Goal: Navigation & Orientation: Find specific page/section

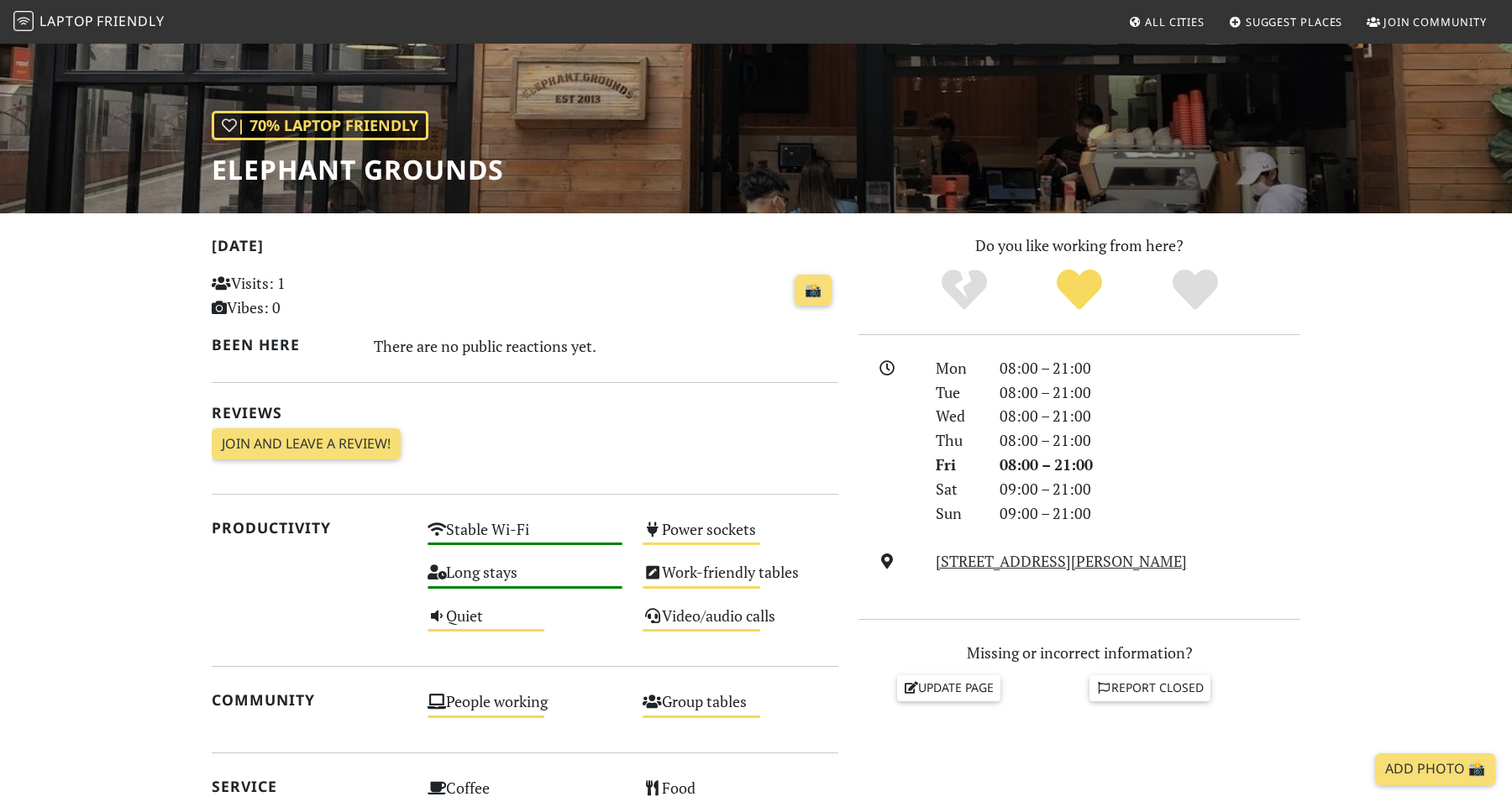
scroll to position [203, 0]
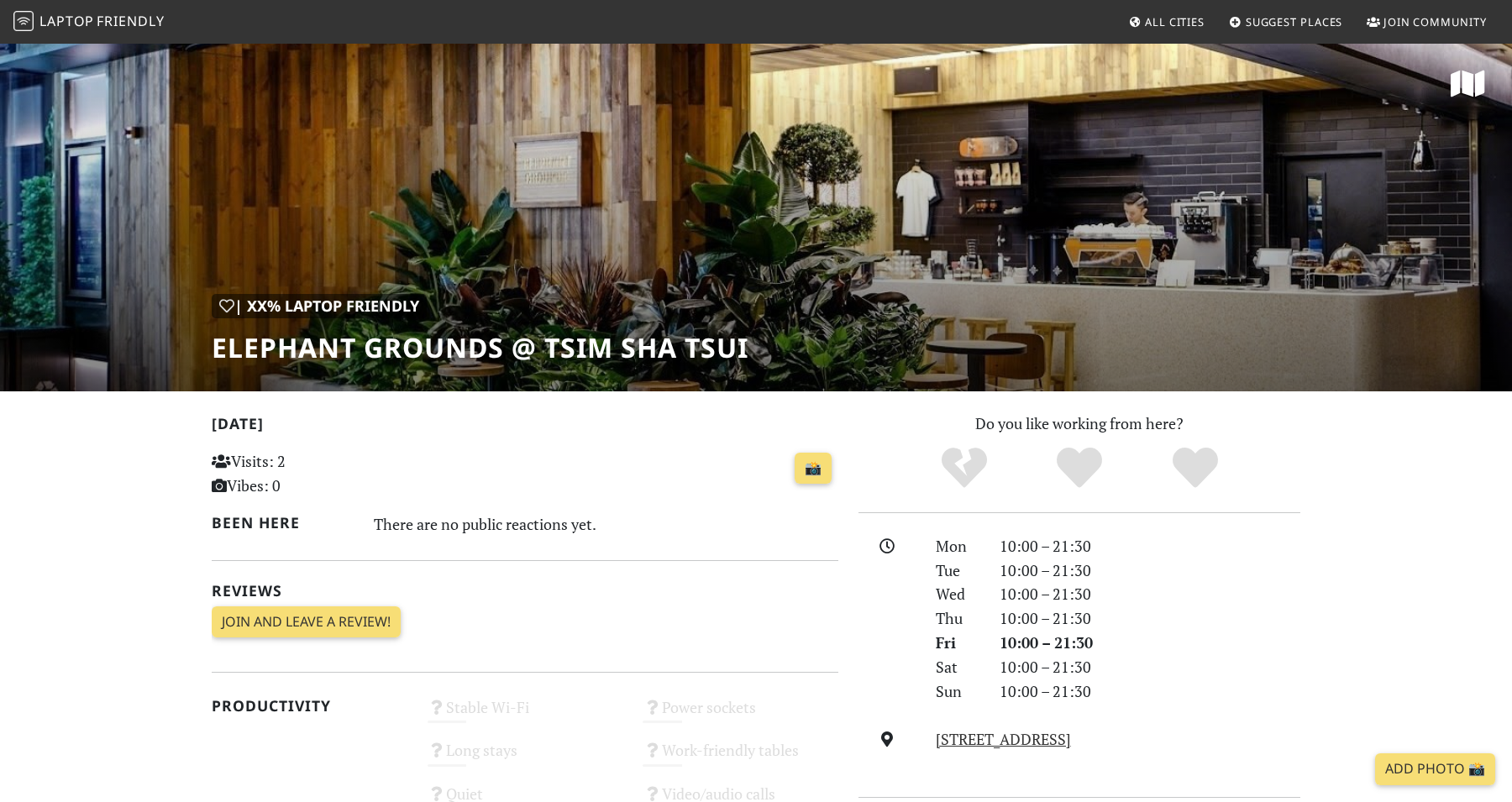
click at [130, 22] on span "Friendly" at bounding box center [130, 21] width 67 height 18
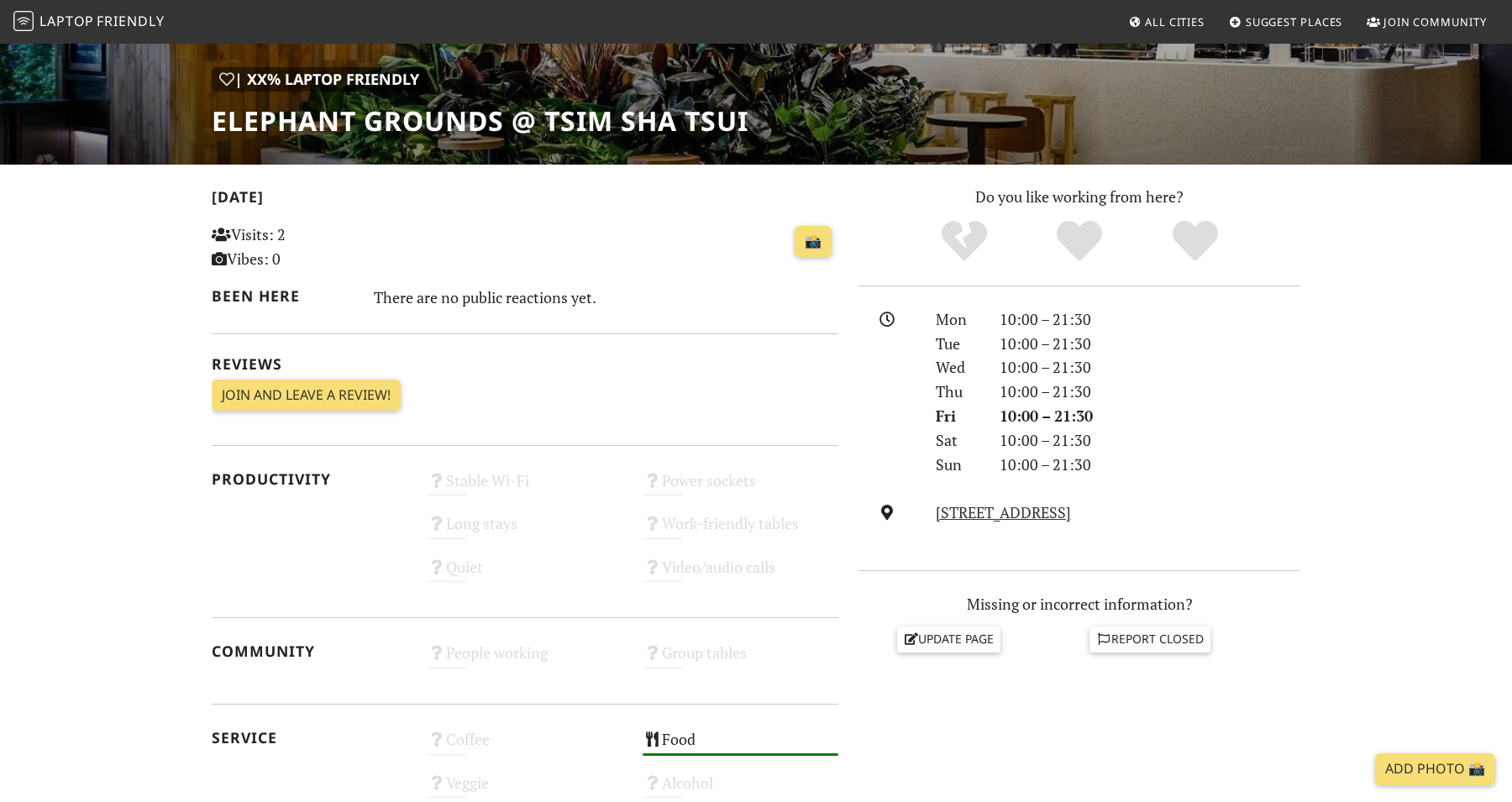
scroll to position [211, 0]
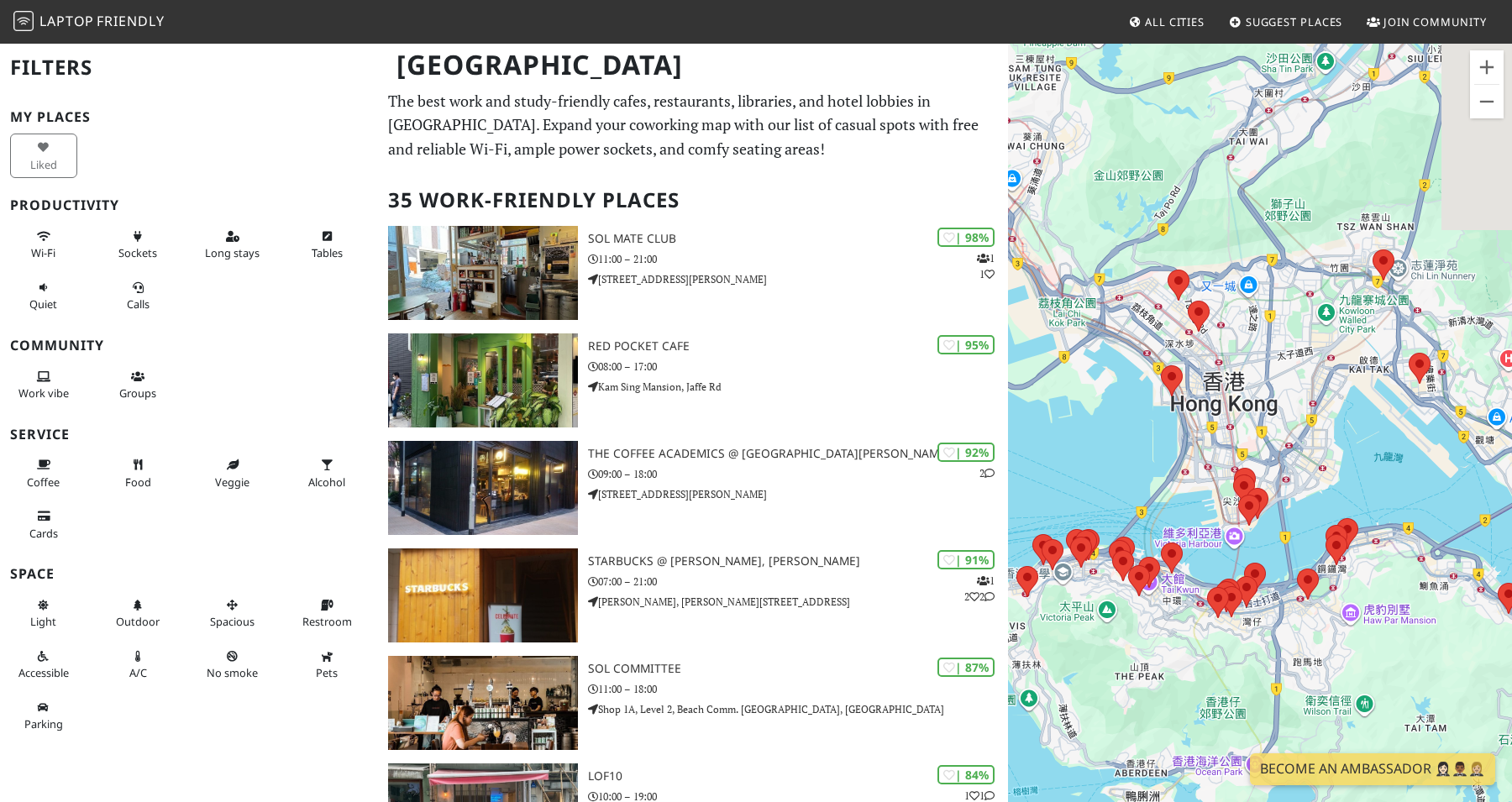
drag, startPoint x: 1303, startPoint y: 596, endPoint x: 1222, endPoint y: 507, distance: 120.3
click at [1222, 507] on div "若要瀏覽，請按箭頭鍵。" at bounding box center [1260, 443] width 504 height 802
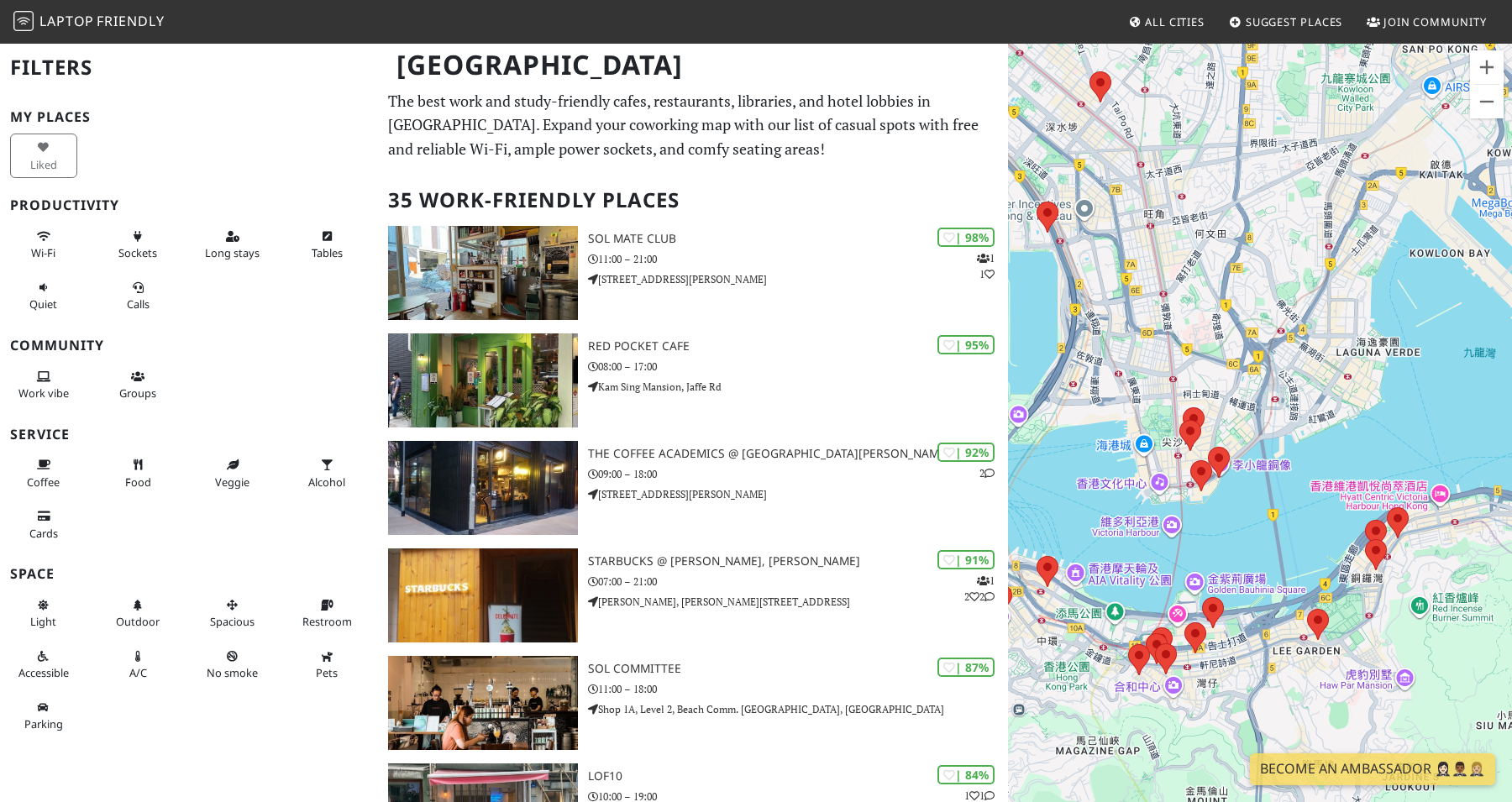
drag, startPoint x: 1224, startPoint y: 514, endPoint x: 1111, endPoint y: 443, distance: 133.5
click at [1111, 443] on div "若要瀏覽，請按箭頭鍵。" at bounding box center [1260, 443] width 504 height 802
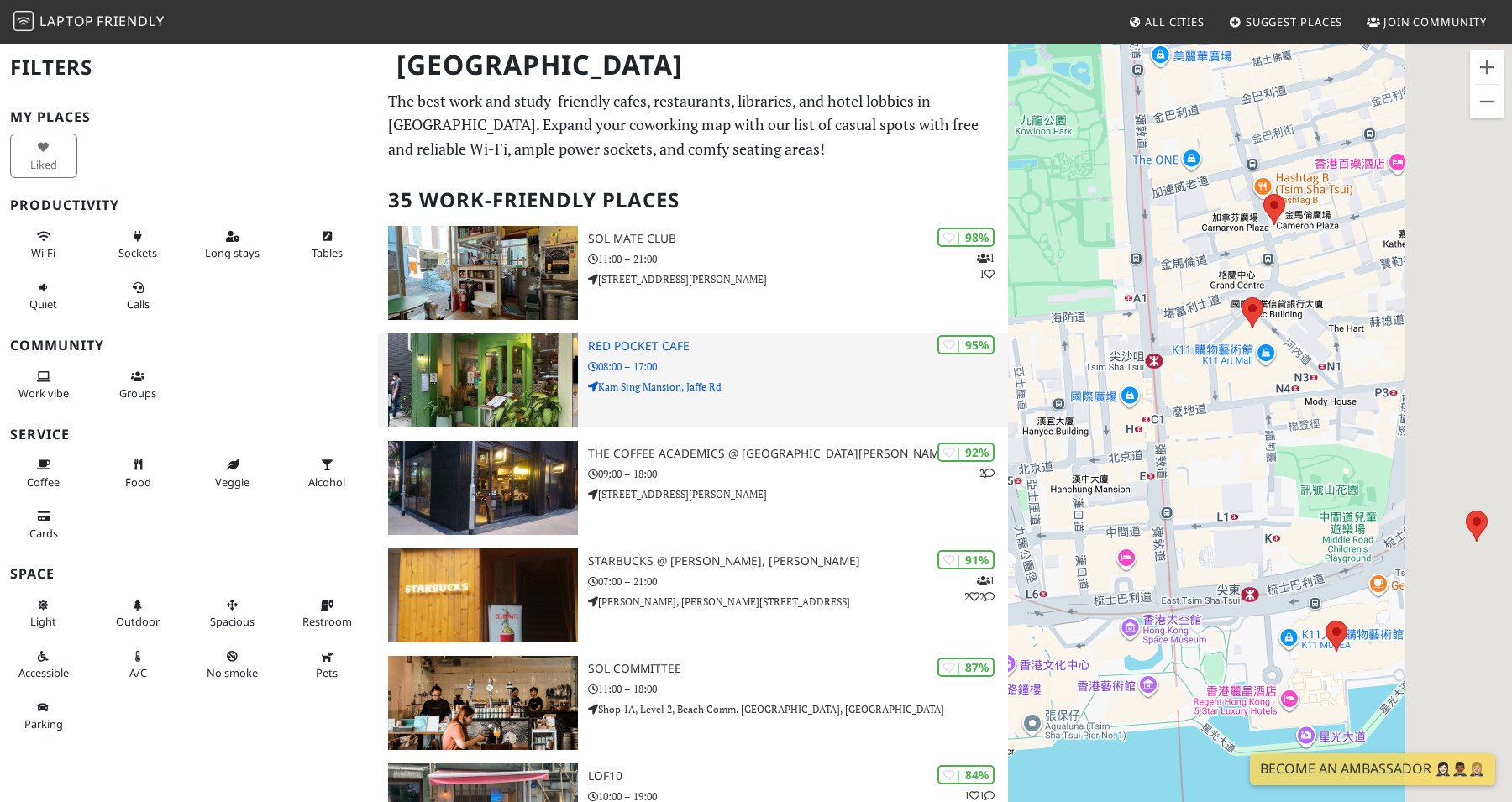
drag, startPoint x: 1289, startPoint y: 392, endPoint x: 987, endPoint y: 390, distance: 302.0
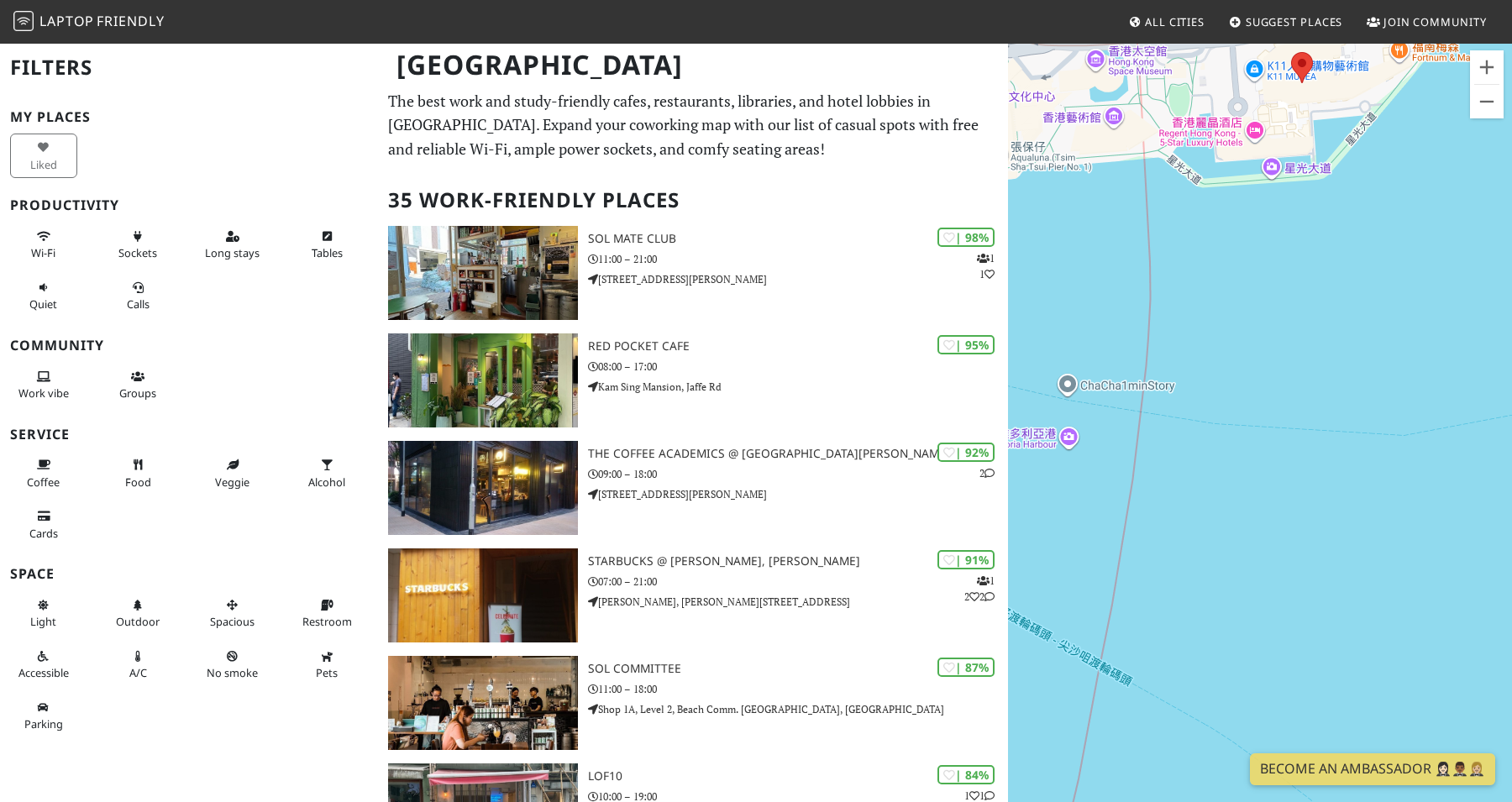
drag, startPoint x: 1189, startPoint y: 152, endPoint x: 1185, endPoint y: 710, distance: 558.0
click at [1185, 710] on div "若要瀏覽，請按箭頭鍵。" at bounding box center [1260, 443] width 504 height 802
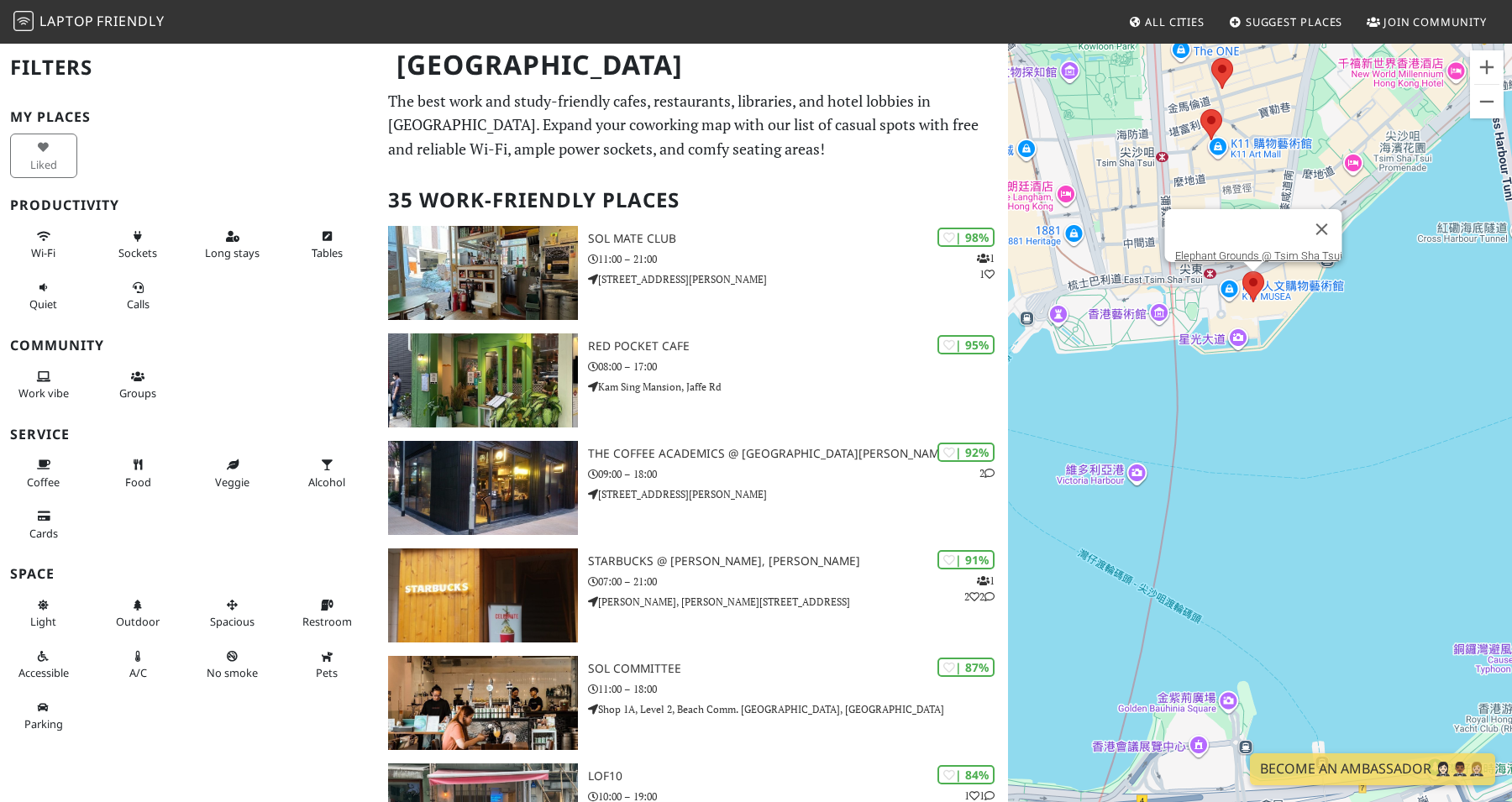
click at [1243, 271] on area at bounding box center [1243, 271] width 0 height 0
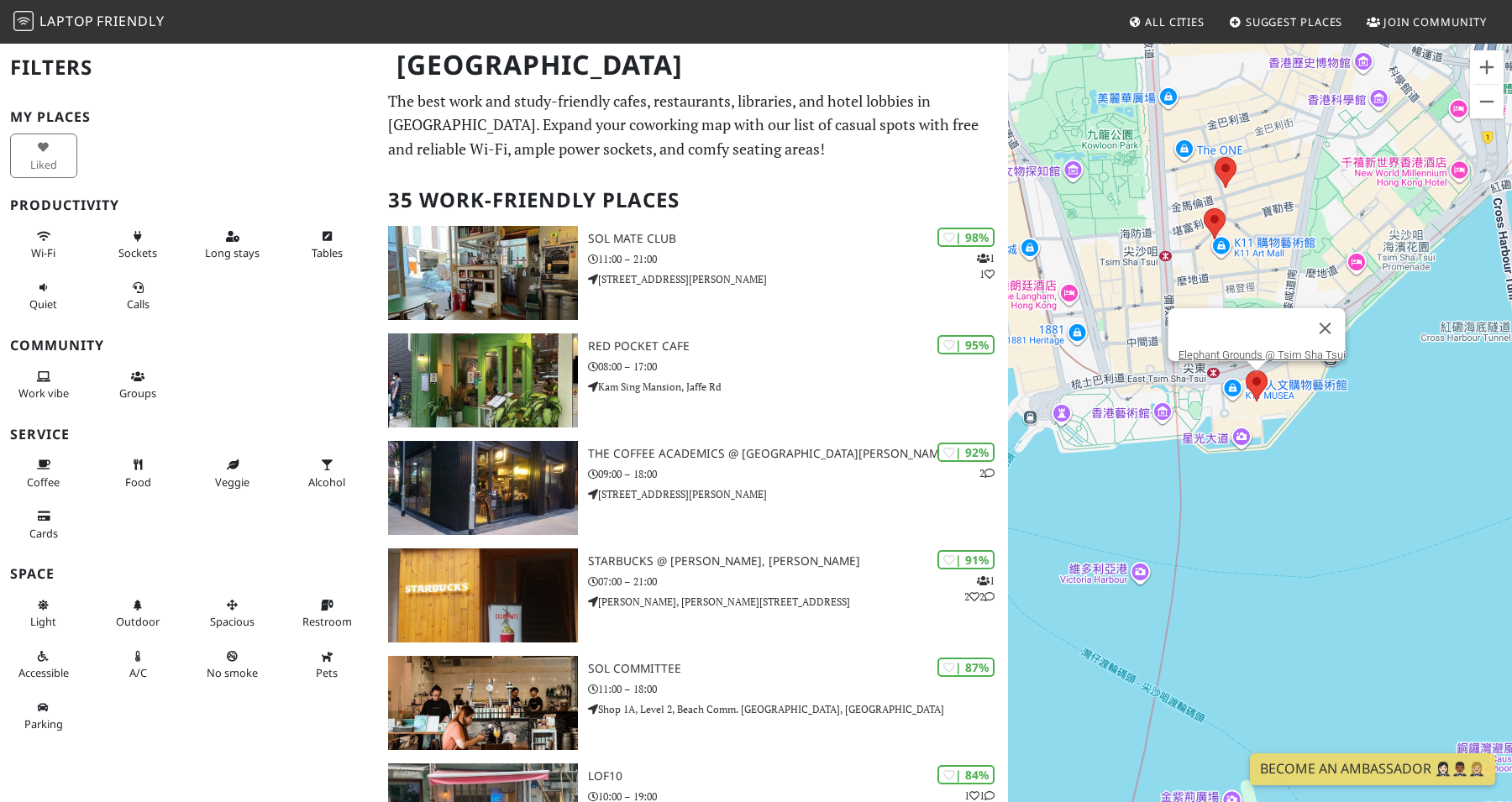
drag, startPoint x: 1284, startPoint y: 356, endPoint x: 1285, endPoint y: 456, distance: 100.0
click at [1287, 456] on div "若要瀏覽，請按箭頭鍵。 Elephant Grounds @ Tsim Sha Tsui" at bounding box center [1260, 443] width 504 height 802
click at [1333, 317] on button "關閉" at bounding box center [1324, 326] width 40 height 40
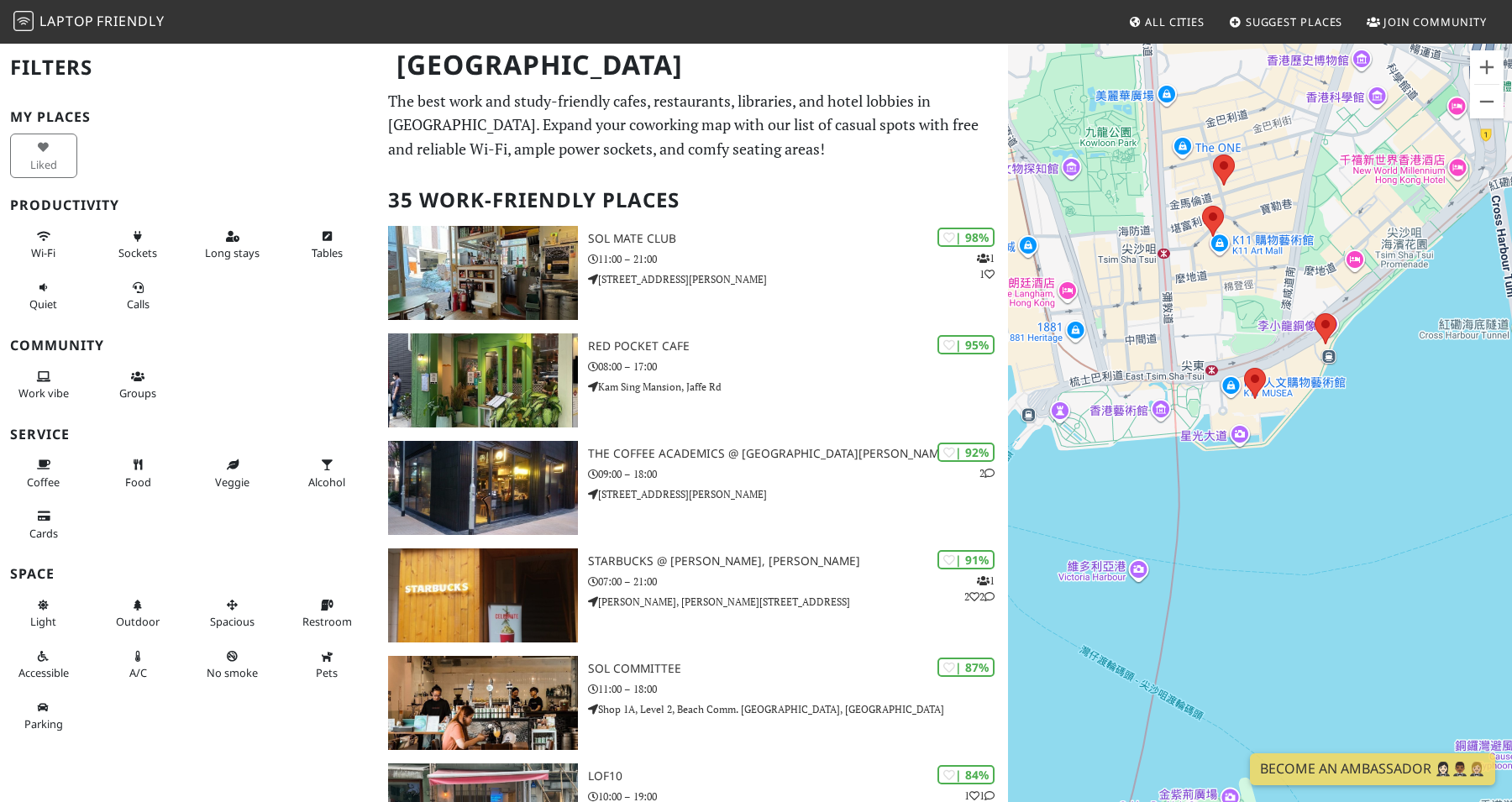
drag, startPoint x: 1190, startPoint y: 228, endPoint x: 1190, endPoint y: 336, distance: 108.0
click at [1190, 337] on div "若要瀏覽，請按箭頭鍵。" at bounding box center [1260, 443] width 504 height 802
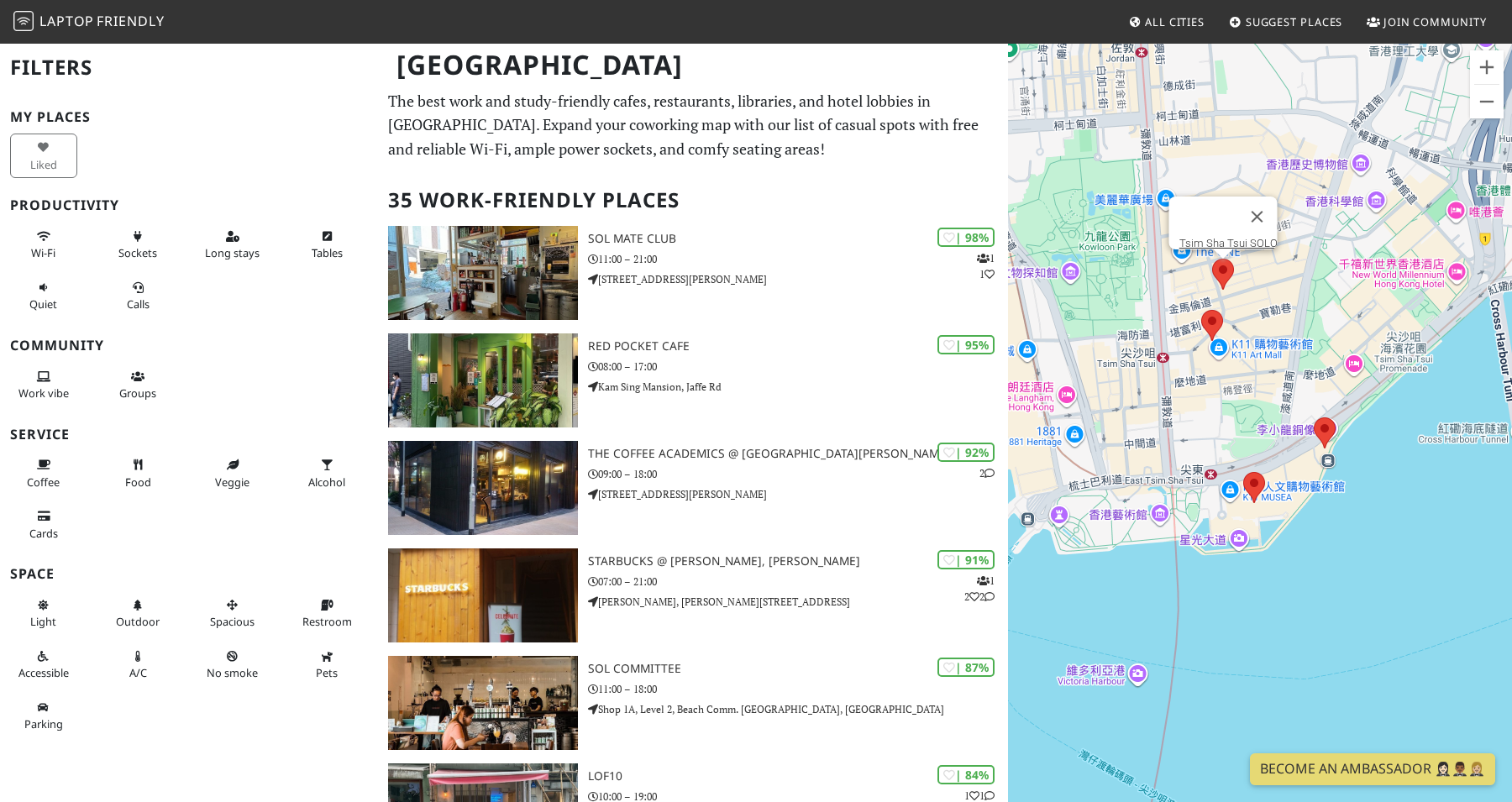
click at [1213, 259] on area at bounding box center [1213, 259] width 0 height 0
